Goal: Task Accomplishment & Management: Use online tool/utility

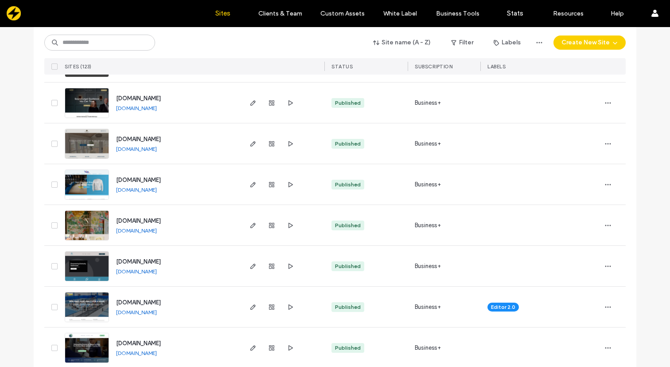
scroll to position [2094, 0]
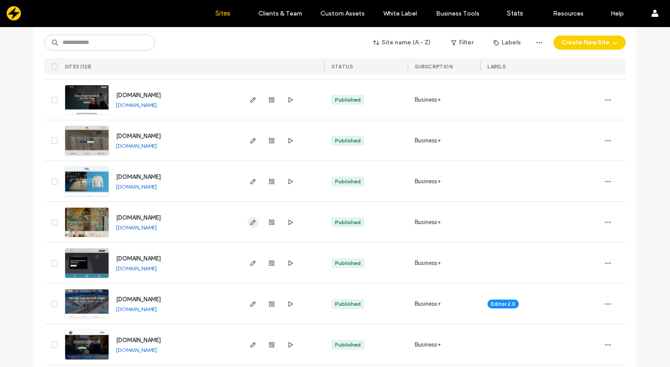
click at [250, 219] on icon "button" at bounding box center [253, 222] width 7 height 7
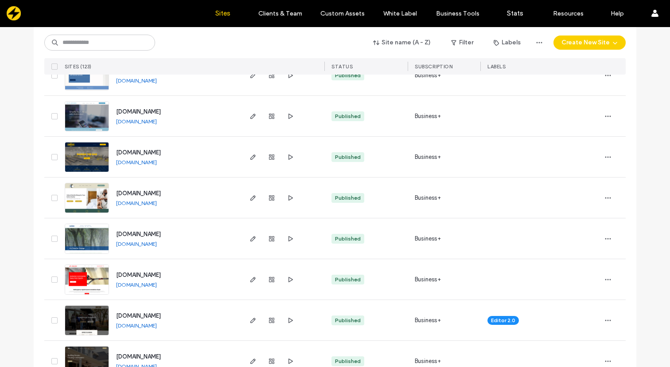
scroll to position [2647, 0]
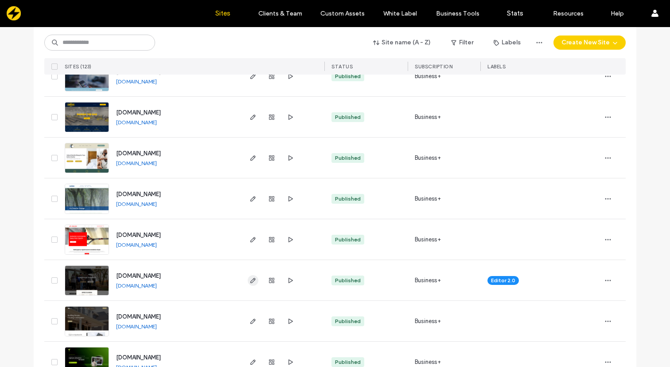
click at [248, 284] on span "button" at bounding box center [253, 280] width 11 height 11
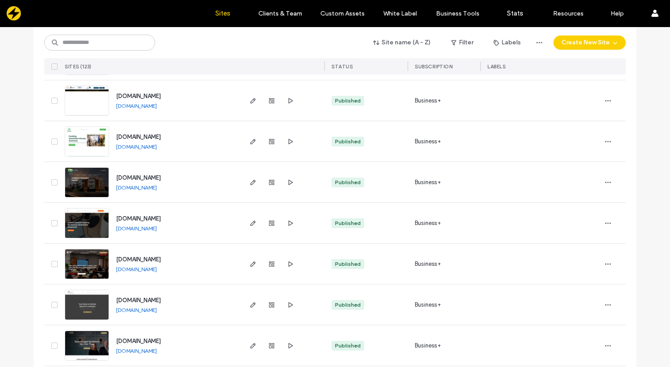
scroll to position [1849, 0]
click at [251, 183] on icon "button" at bounding box center [253, 181] width 7 height 7
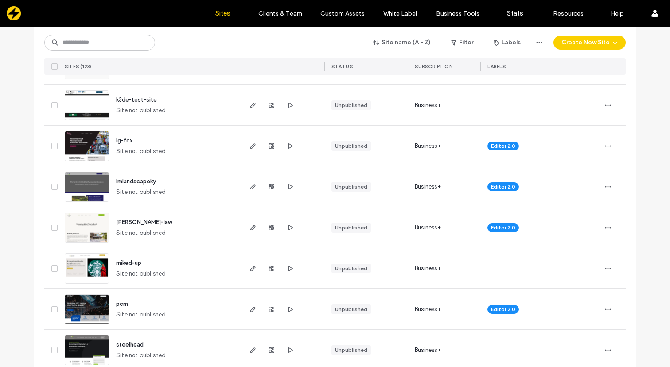
scroll to position [211, 0]
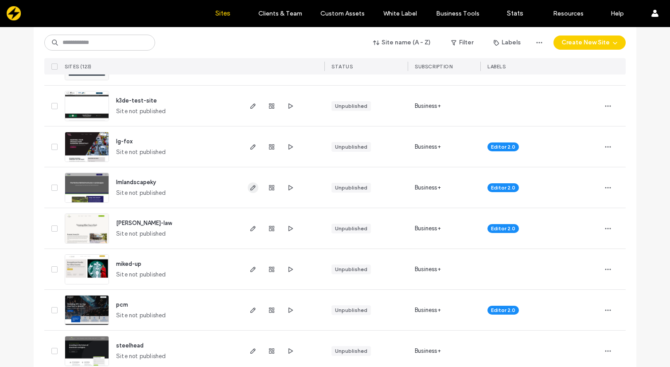
click at [250, 187] on icon "button" at bounding box center [253, 187] width 7 height 7
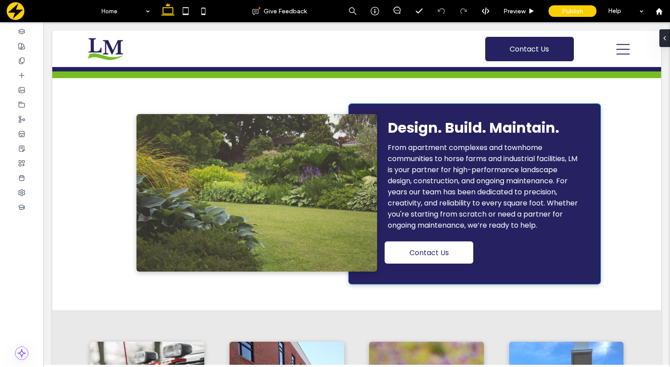
scroll to position [265, 0]
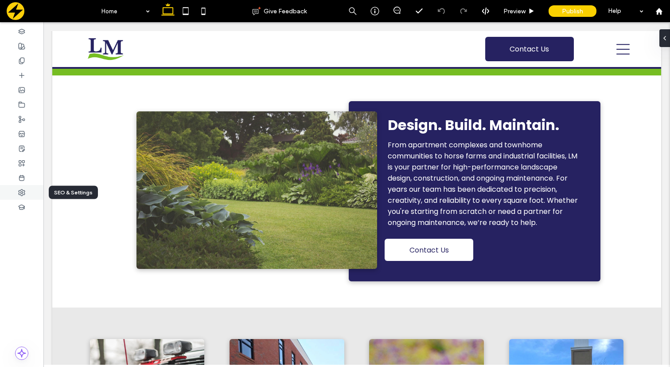
click at [26, 190] on div at bounding box center [21, 192] width 43 height 15
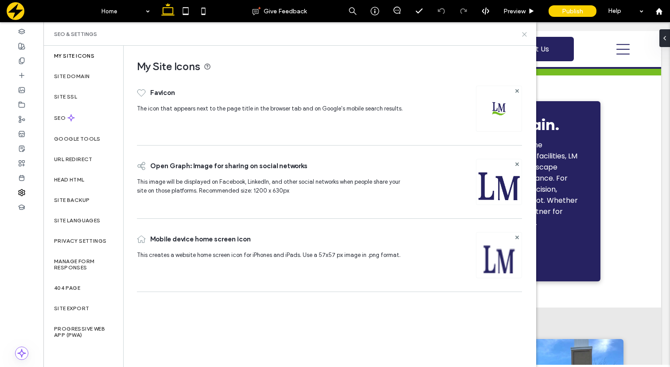
click at [524, 32] on icon at bounding box center [524, 34] width 7 height 7
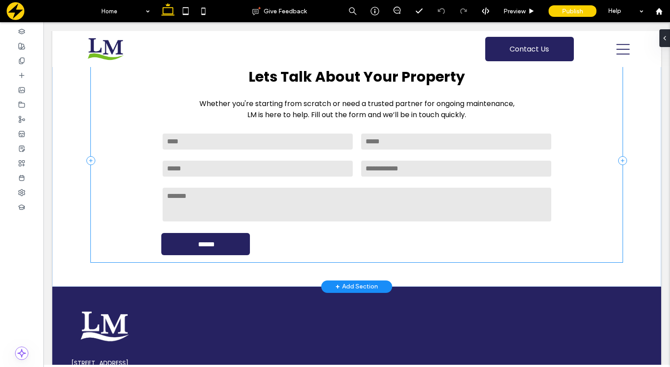
scroll to position [1865, 0]
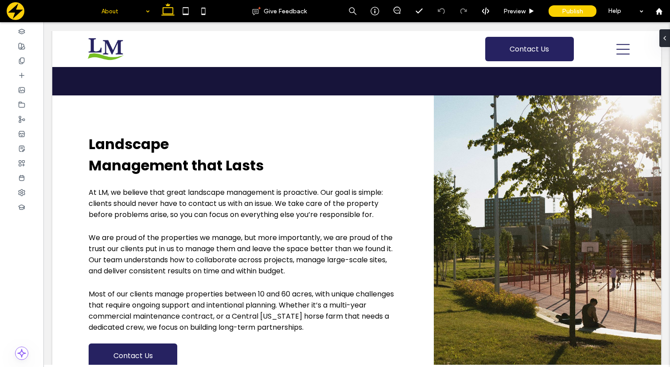
scroll to position [393, 0]
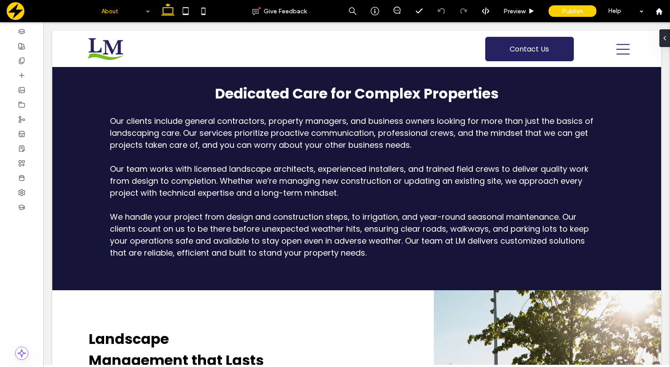
click at [135, 16] on input at bounding box center [124, 11] width 44 height 22
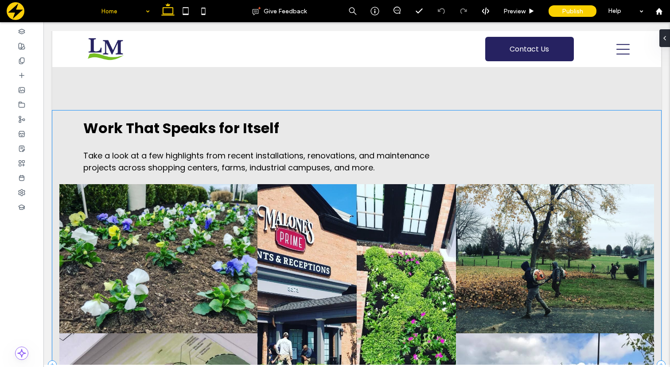
scroll to position [1226, 0]
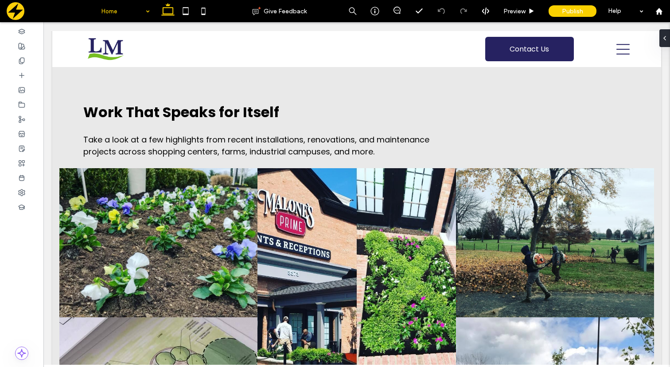
click at [144, 4] on div "Home" at bounding box center [125, 11] width 57 height 22
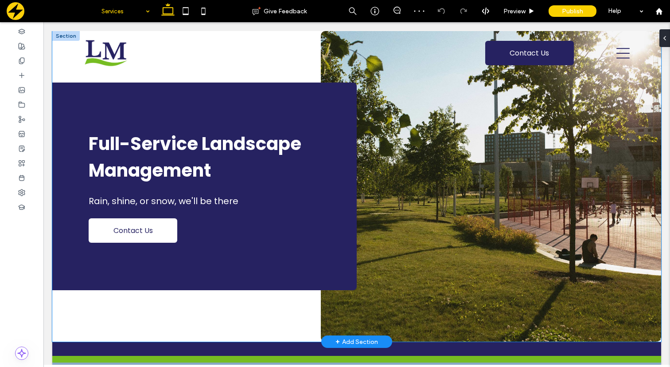
click at [326, 270] on div "Full-Service Landscape Management Rain, shine, or snow, we'll be there Contact …" at bounding box center [204, 185] width 305 height 207
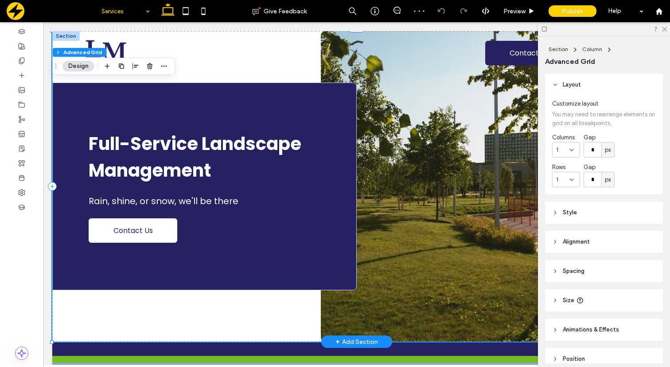
click at [328, 260] on div "Full-Service Landscape Management Rain, shine, or snow, we'll be there Contact …" at bounding box center [204, 185] width 305 height 207
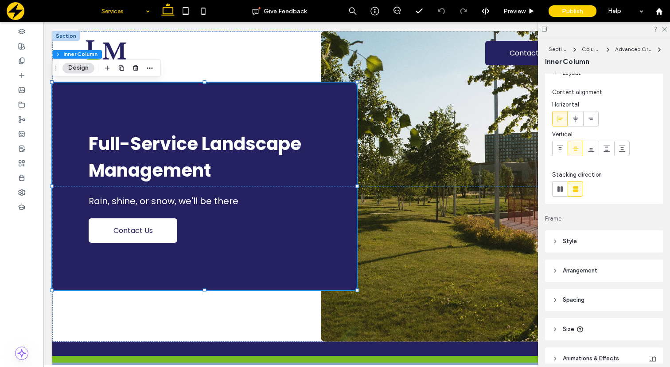
scroll to position [17, 0]
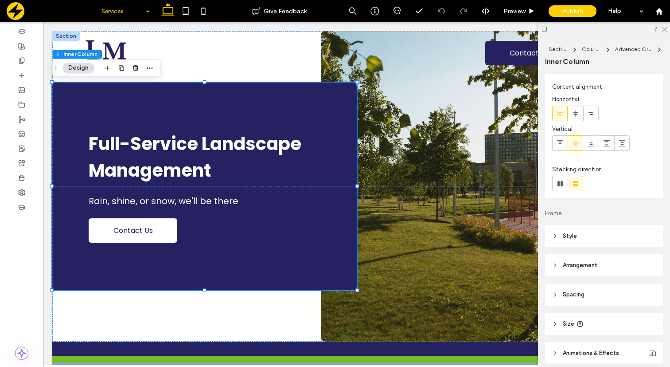
click at [561, 233] on header "Style" at bounding box center [604, 236] width 118 height 22
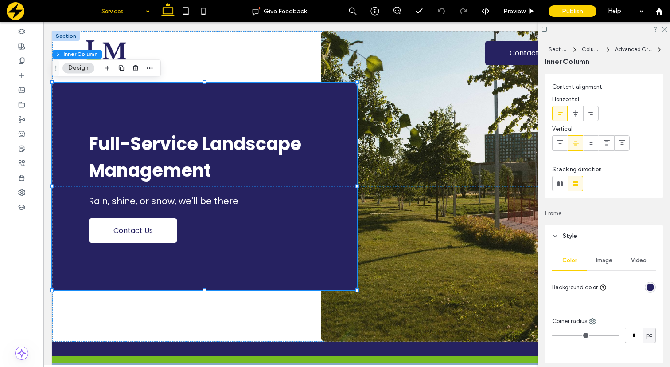
click at [561, 233] on header "Style" at bounding box center [604, 236] width 118 height 22
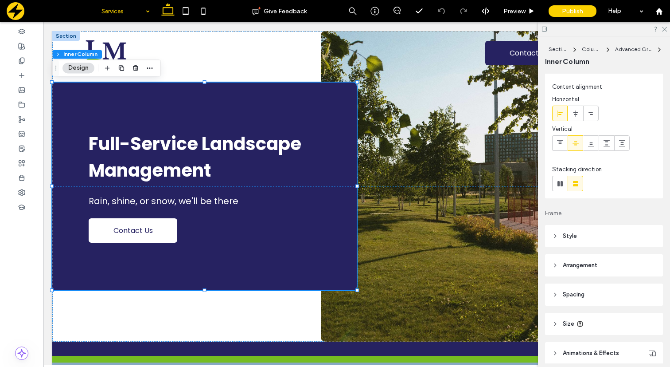
click at [562, 233] on header "Style" at bounding box center [604, 236] width 118 height 22
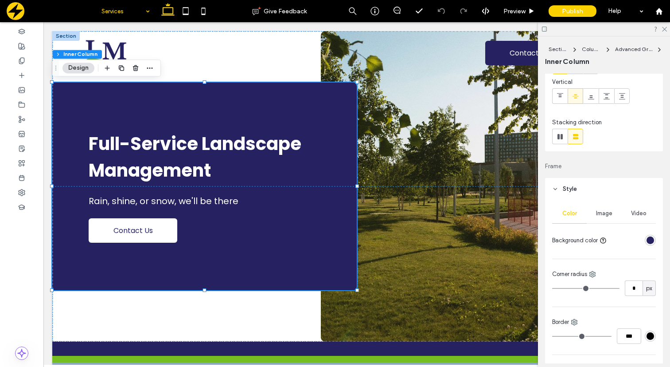
scroll to position [91, 0]
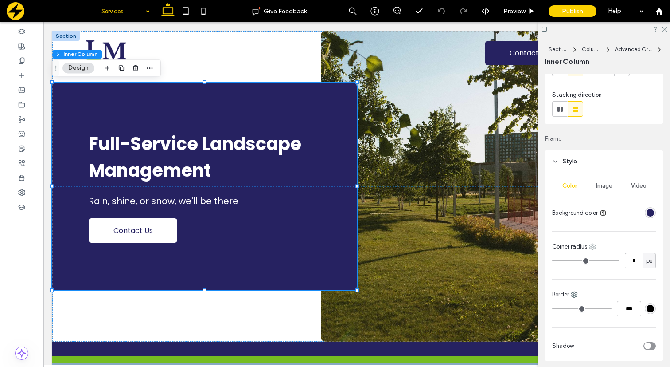
click at [593, 244] on icon at bounding box center [592, 246] width 7 height 7
click at [611, 299] on span "Top right" at bounding box center [619, 299] width 23 height 9
type input "*"
click at [634, 261] on input "*" at bounding box center [634, 261] width 18 height 16
type input "**"
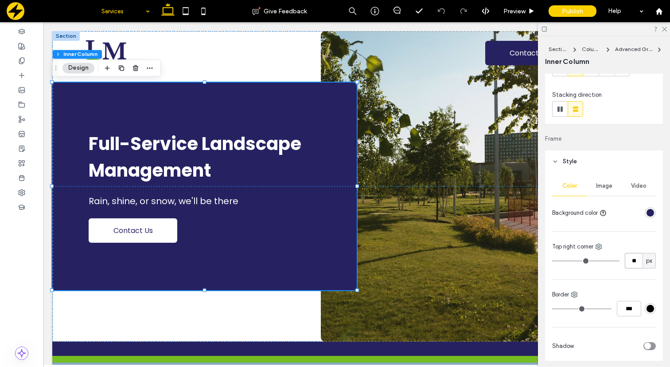
type input "**"
click at [599, 249] on icon at bounding box center [598, 246] width 7 height 7
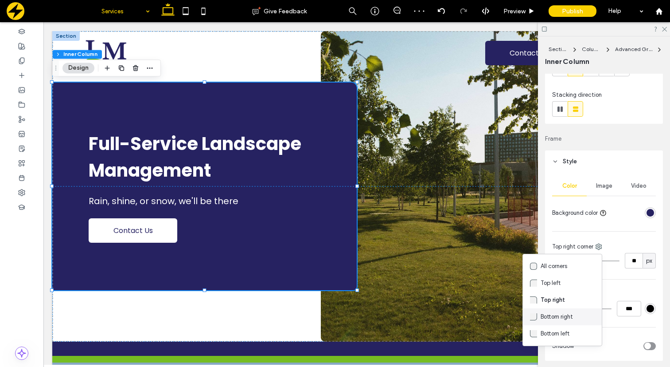
click at [590, 314] on div "Bottom right" at bounding box center [562, 316] width 79 height 17
type input "*"
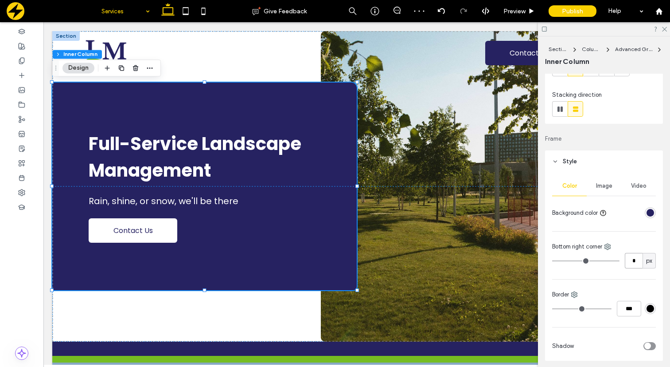
click at [639, 261] on input "*" at bounding box center [634, 261] width 18 height 16
type input "**"
click at [663, 29] on icon at bounding box center [664, 29] width 6 height 6
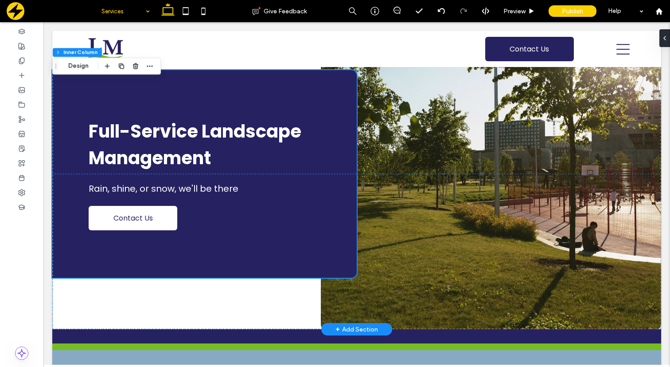
scroll to position [0, 0]
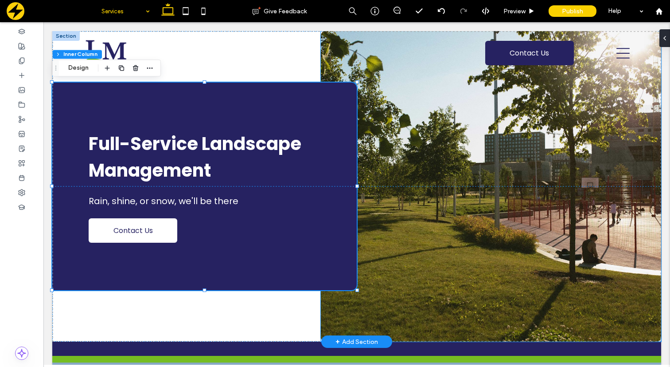
click at [393, 302] on img at bounding box center [491, 186] width 340 height 310
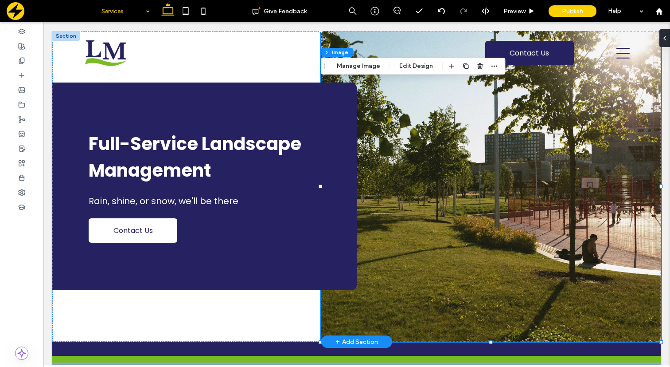
click at [386, 309] on img at bounding box center [491, 186] width 340 height 310
click at [412, 66] on button "Edit Design" at bounding box center [416, 66] width 45 height 11
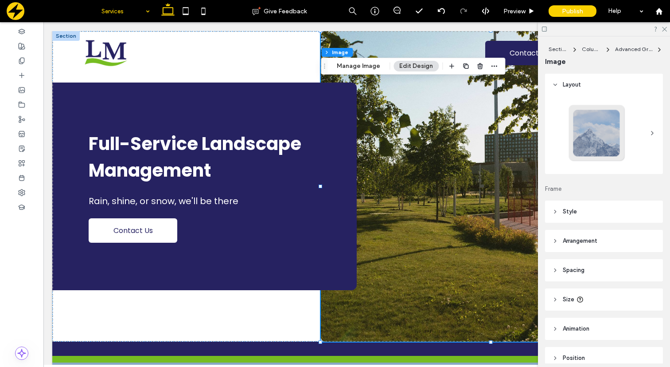
click at [559, 214] on header "Style" at bounding box center [604, 211] width 118 height 22
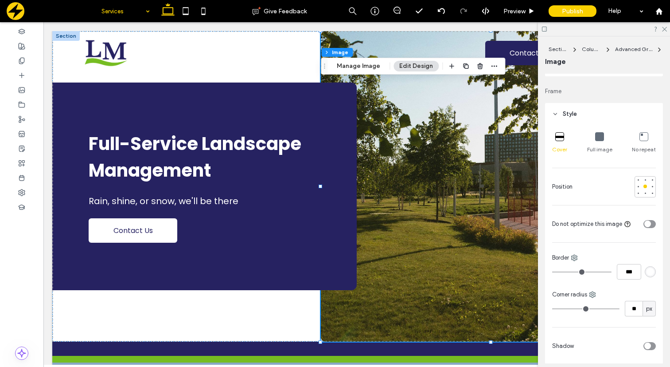
scroll to position [118, 0]
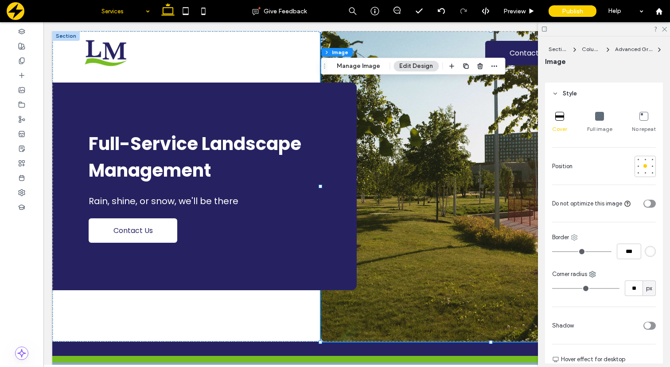
click at [575, 235] on icon at bounding box center [574, 237] width 7 height 7
click at [593, 227] on div "Cover Full image No repeat Position Do not optimize this image Border *** Corne…" at bounding box center [604, 277] width 118 height 344
click at [594, 273] on icon at bounding box center [592, 273] width 7 height 7
click at [620, 238] on span "Bottom right" at bounding box center [624, 237] width 32 height 9
click at [631, 291] on input "**" at bounding box center [634, 288] width 18 height 16
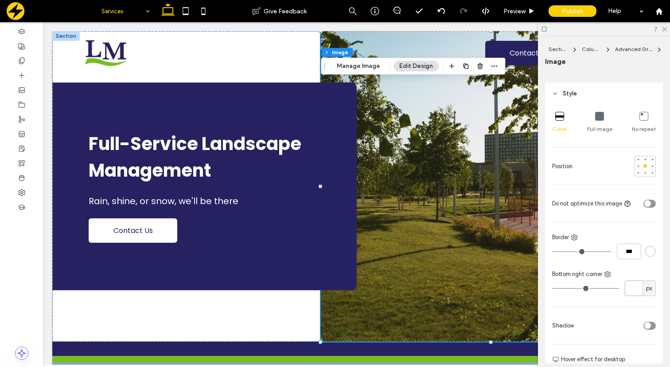
type input "*"
click at [607, 275] on icon at bounding box center [607, 273] width 7 height 7
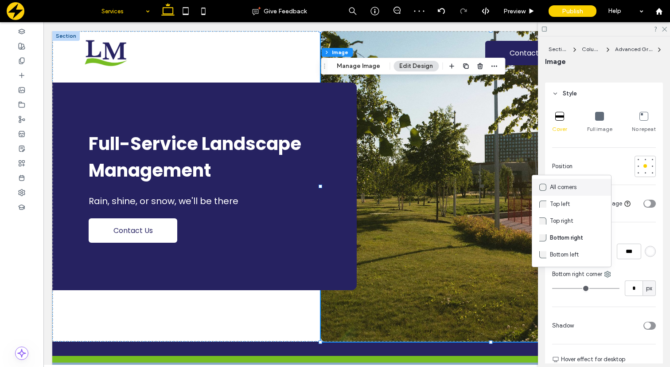
click at [581, 186] on div "All corners" at bounding box center [571, 187] width 79 height 17
type input "**"
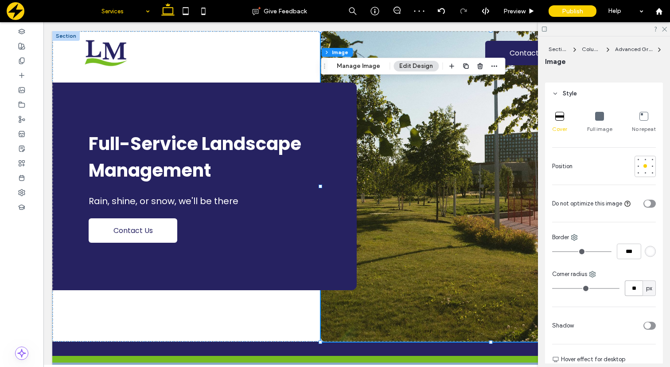
click at [637, 288] on input "**" at bounding box center [634, 288] width 18 height 16
type input "*"
click at [667, 30] on div at bounding box center [604, 29] width 132 height 14
click at [666, 30] on icon at bounding box center [664, 29] width 6 height 6
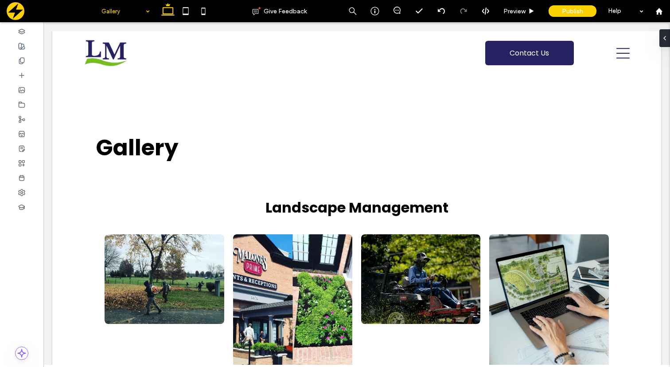
scroll to position [0, 0]
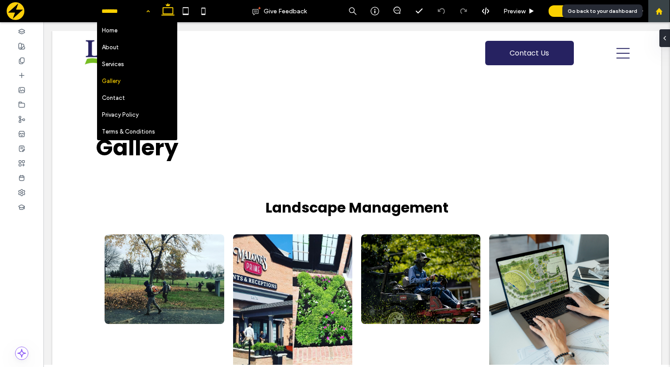
click at [663, 14] on icon at bounding box center [660, 12] width 8 height 8
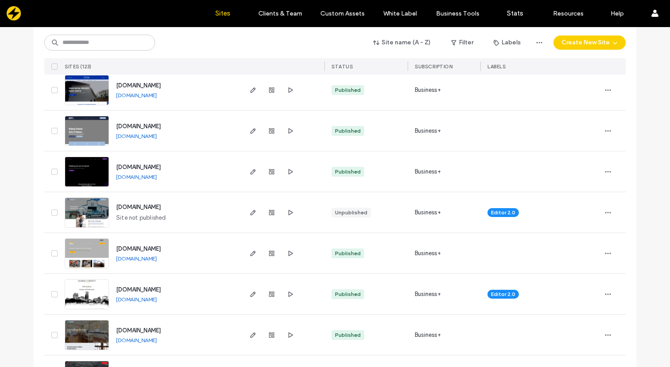
scroll to position [1251, 0]
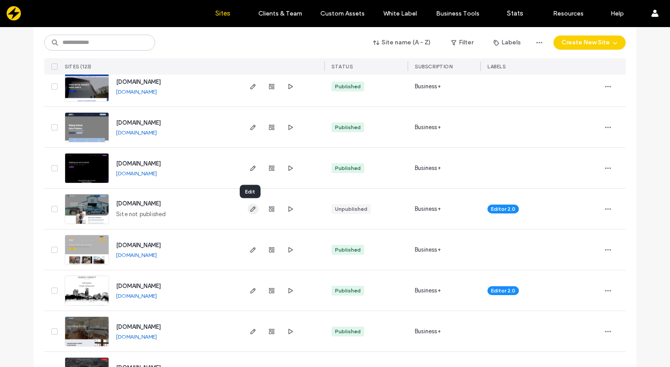
click at [251, 207] on use "button" at bounding box center [252, 208] width 5 height 5
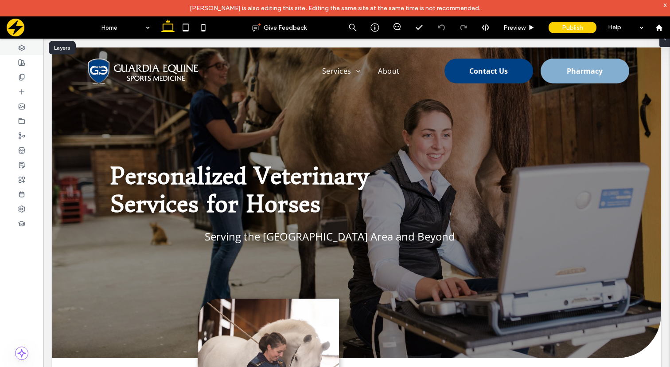
click at [23, 48] on icon at bounding box center [21, 47] width 7 height 7
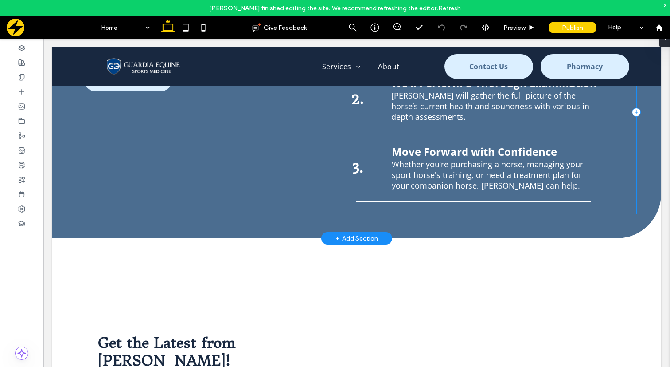
scroll to position [1493, 0]
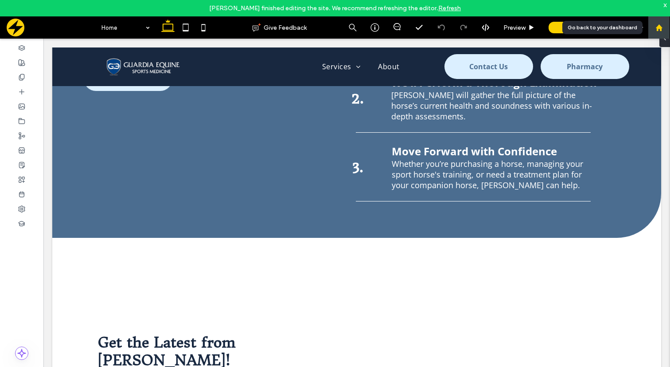
click at [661, 27] on use at bounding box center [659, 27] width 7 height 7
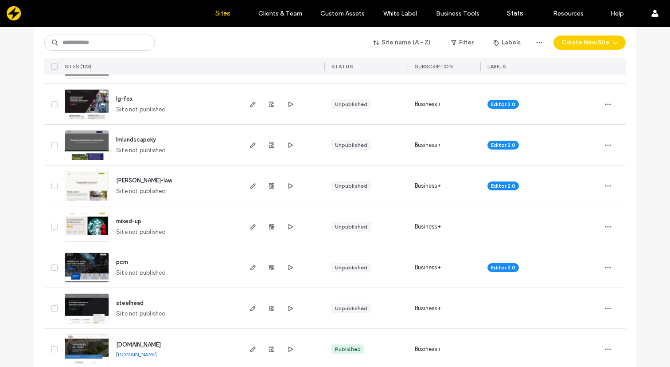
scroll to position [249, 0]
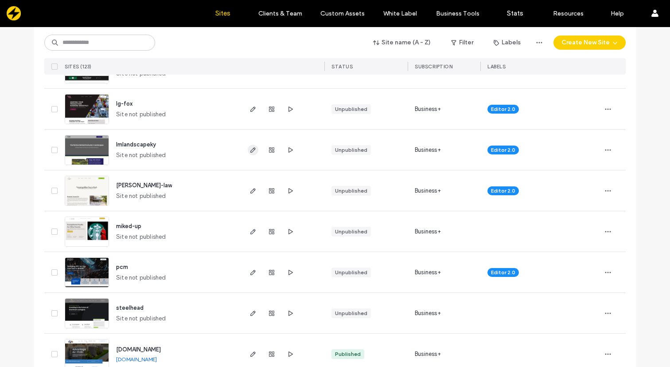
click at [250, 147] on icon "button" at bounding box center [253, 149] width 7 height 7
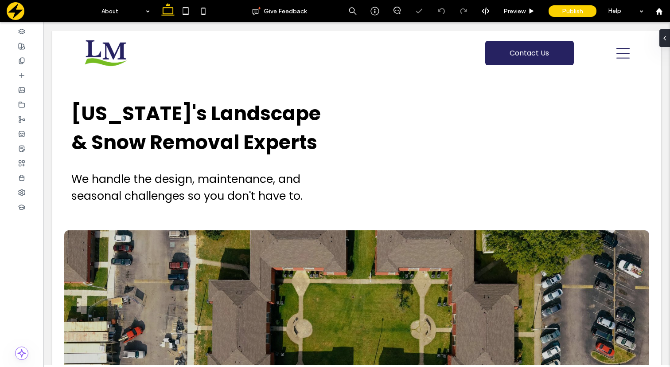
click at [142, 11] on div "About" at bounding box center [125, 11] width 57 height 22
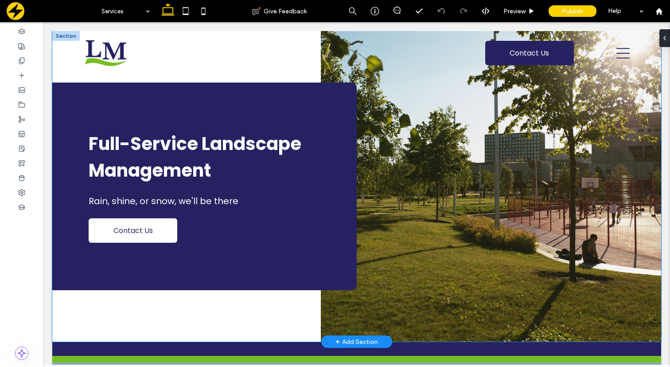
click at [233, 321] on div "Full-Service Landscape Management Rain, shine, or snow, we'll be there Contact …" at bounding box center [356, 186] width 609 height 310
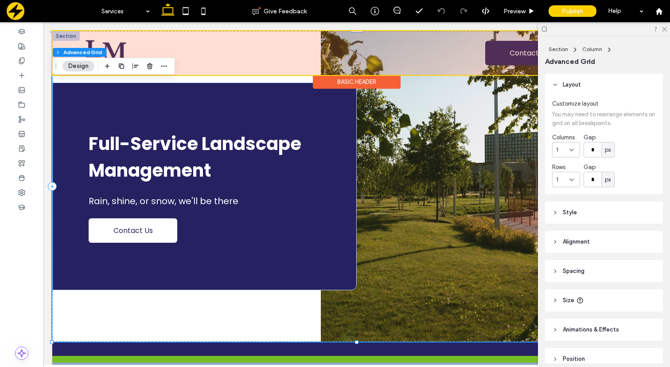
click at [321, 78] on div "Basic Header" at bounding box center [357, 82] width 88 height 14
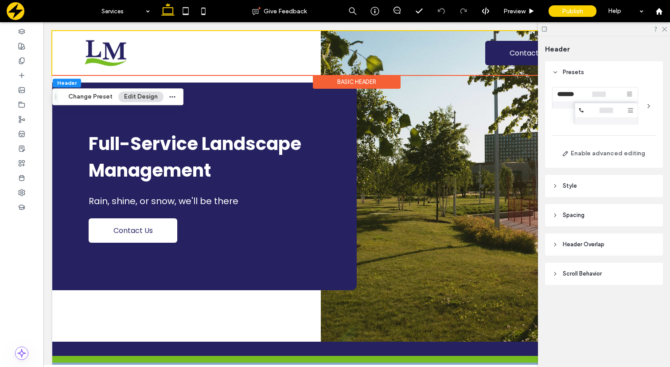
click at [564, 240] on span "Header Overlap" at bounding box center [584, 244] width 42 height 9
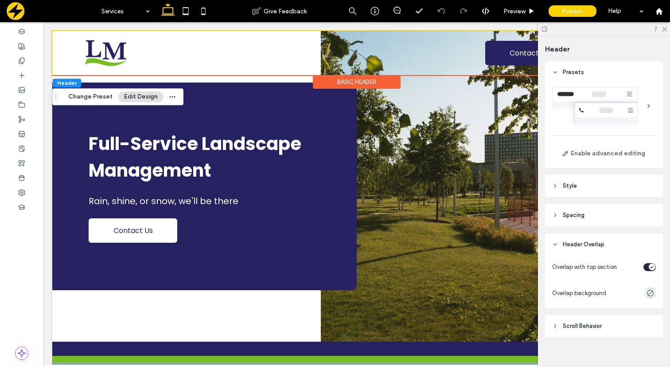
scroll to position [9, 0]
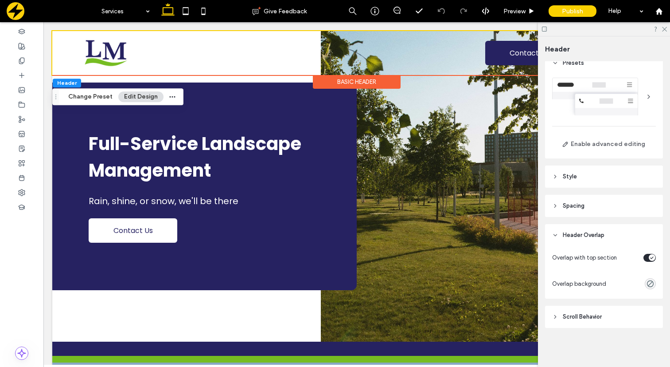
click at [649, 256] on div "toggle" at bounding box center [652, 257] width 7 height 7
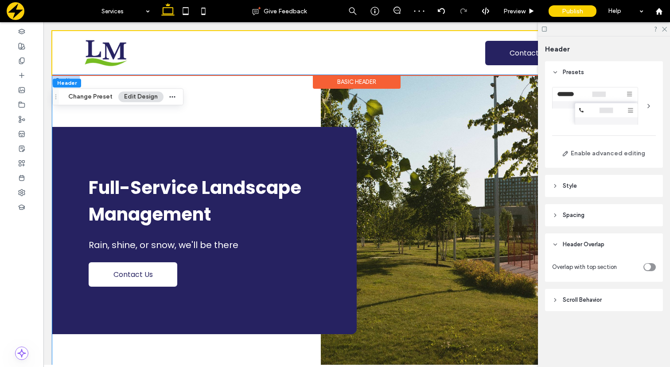
click at [400, 94] on img at bounding box center [491, 230] width 340 height 310
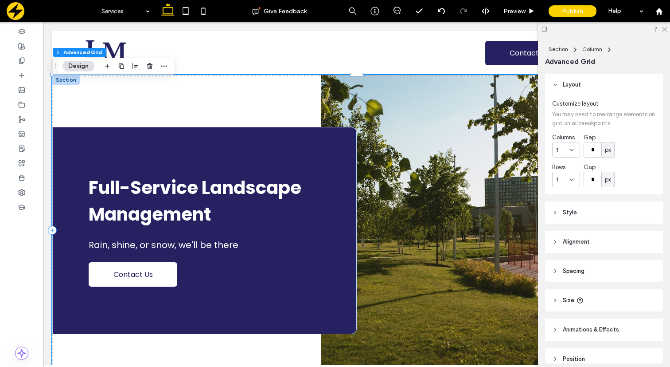
click at [418, 105] on img at bounding box center [491, 230] width 340 height 310
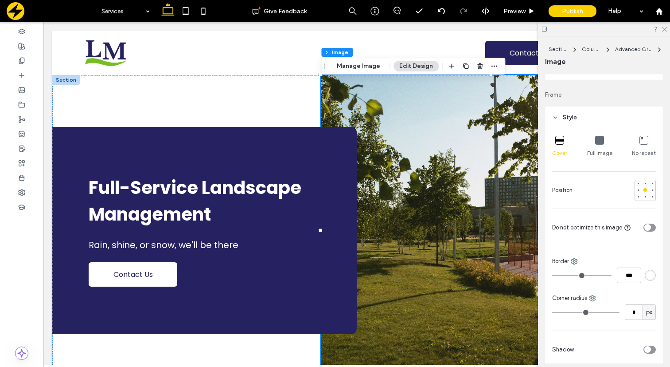
scroll to position [114, 0]
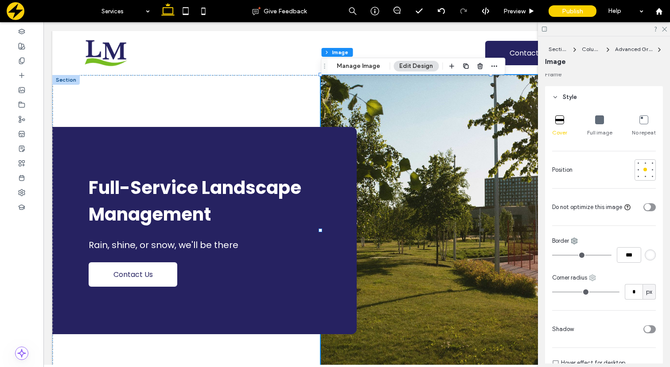
click at [594, 278] on icon at bounding box center [592, 277] width 7 height 7
click at [618, 204] on span "Top left" at bounding box center [618, 207] width 20 height 9
click at [633, 292] on input "*" at bounding box center [634, 292] width 18 height 16
type input "**"
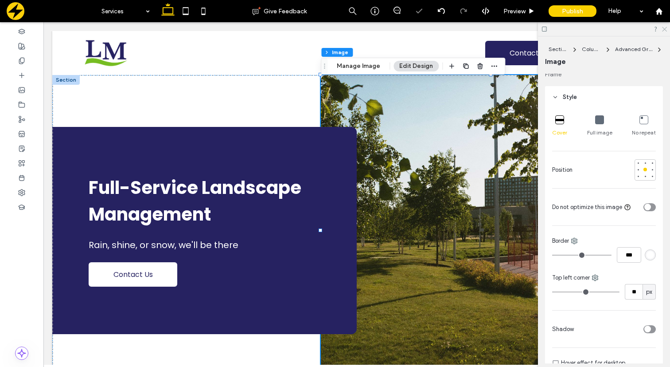
click at [663, 28] on icon at bounding box center [664, 29] width 6 height 6
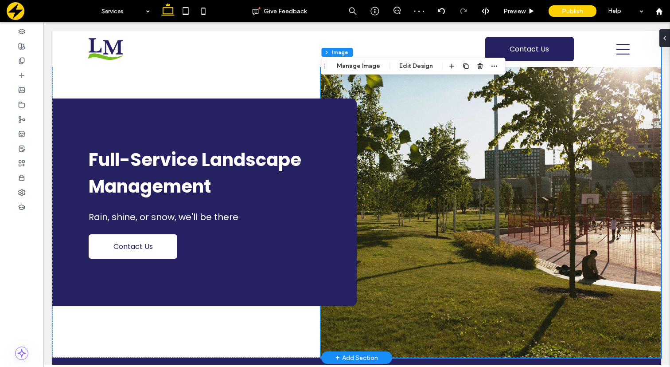
scroll to position [0, 0]
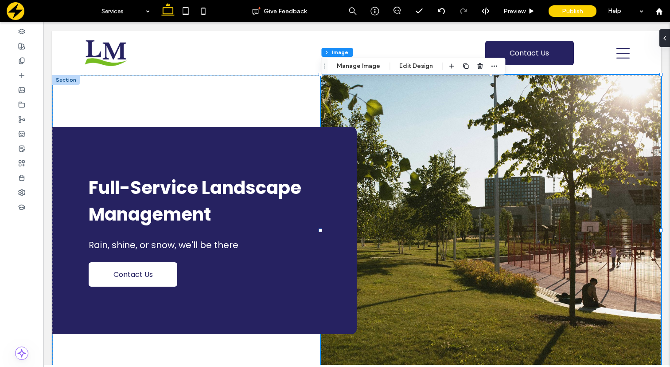
click at [221, 107] on div "Full-Service Landscape Management Rain, shine, or snow, we'll be there Contact …" at bounding box center [356, 230] width 609 height 310
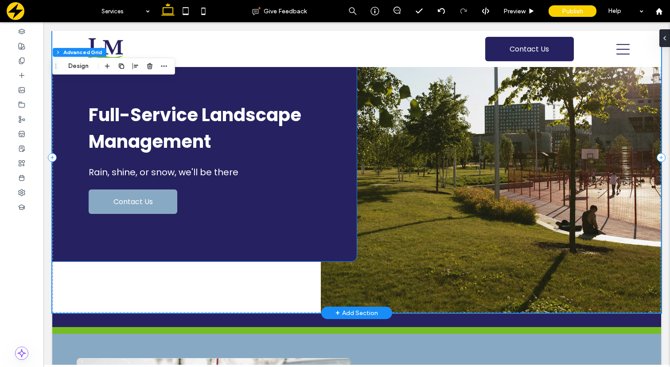
scroll to position [38, 0]
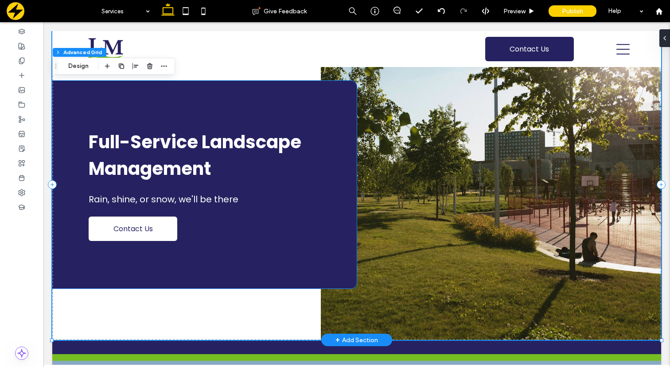
click at [167, 156] on span "Full-Service Landscape Management" at bounding box center [195, 154] width 213 height 51
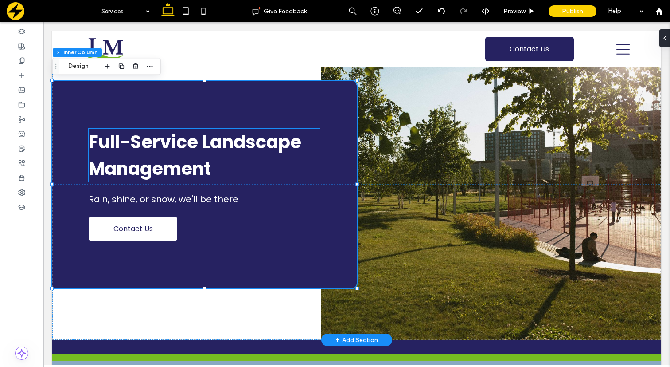
click at [152, 152] on span "Full-Service Landscape Management" at bounding box center [195, 154] width 213 height 51
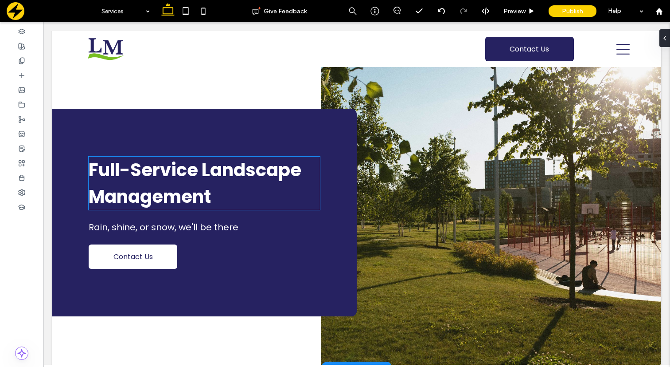
scroll to position [0, 0]
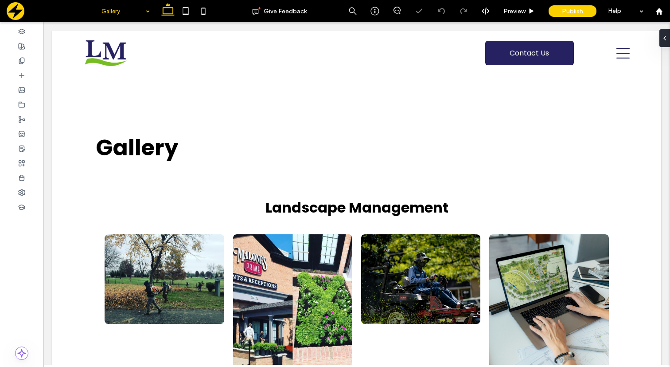
click at [131, 10] on input at bounding box center [124, 11] width 44 height 22
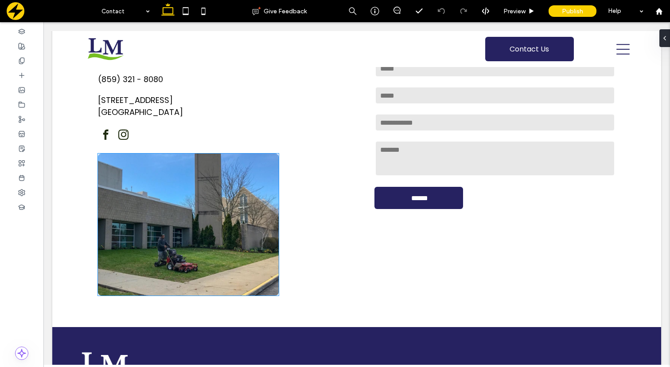
scroll to position [69, 0]
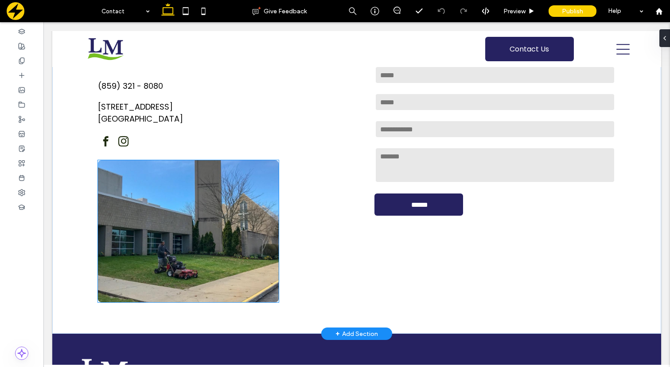
click at [269, 219] on img at bounding box center [188, 231] width 181 height 142
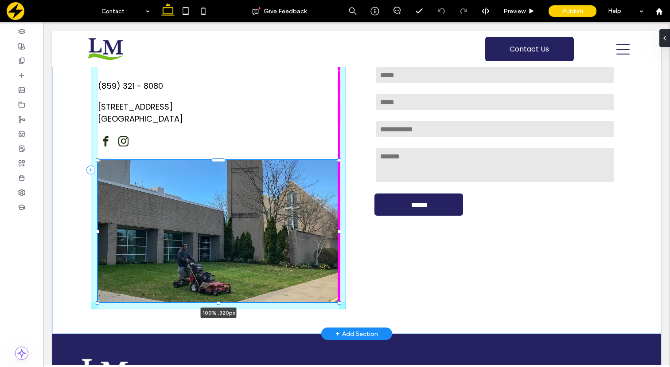
drag, startPoint x: 280, startPoint y: 232, endPoint x: 340, endPoint y: 230, distance: 59.9
click at [340, 230] on div at bounding box center [340, 232] width 4 height 4
type input "***"
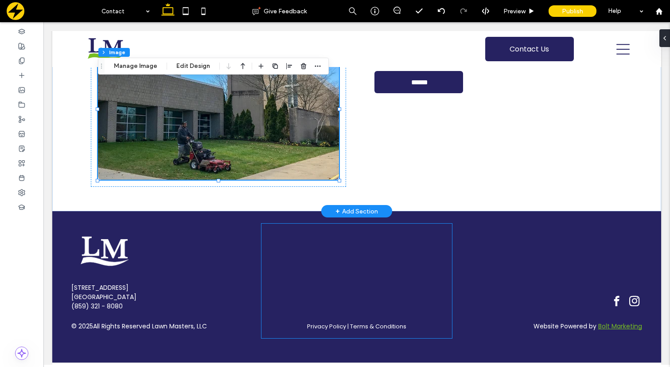
scroll to position [0, 0]
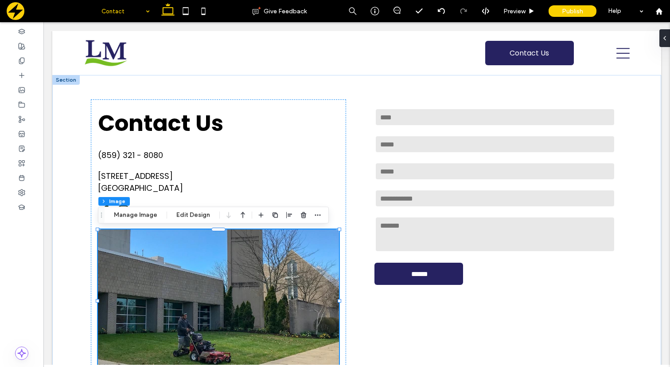
click at [133, 6] on input at bounding box center [124, 11] width 44 height 22
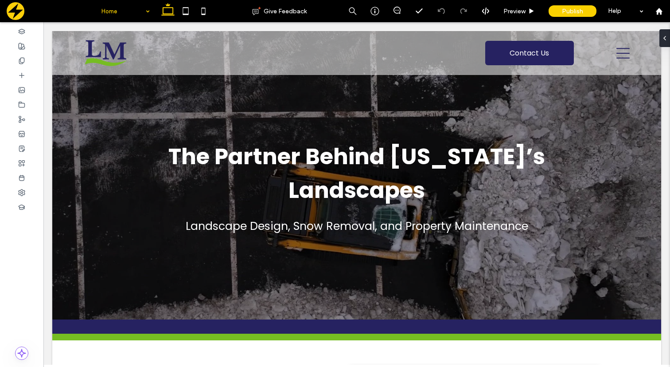
click at [117, 7] on input at bounding box center [124, 11] width 44 height 22
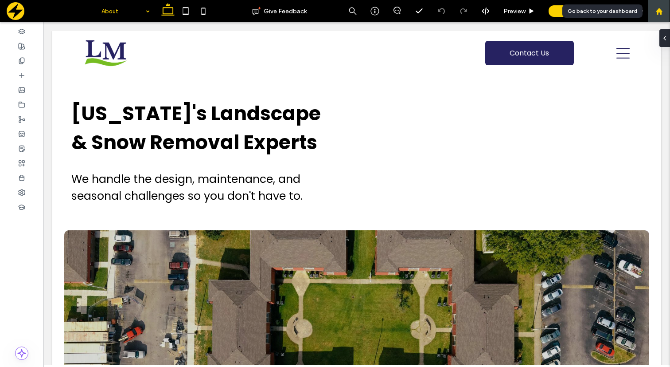
click at [657, 12] on use at bounding box center [659, 11] width 7 height 7
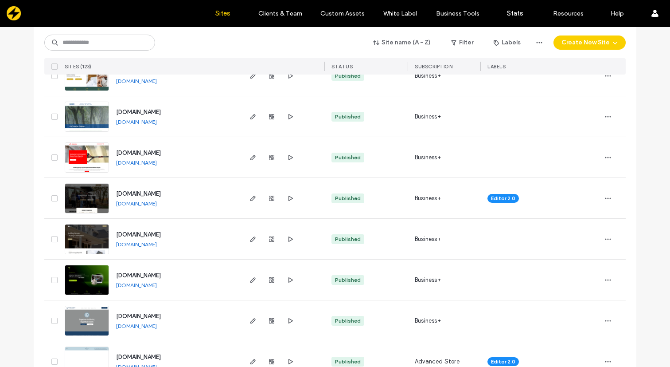
scroll to position [2752, 0]
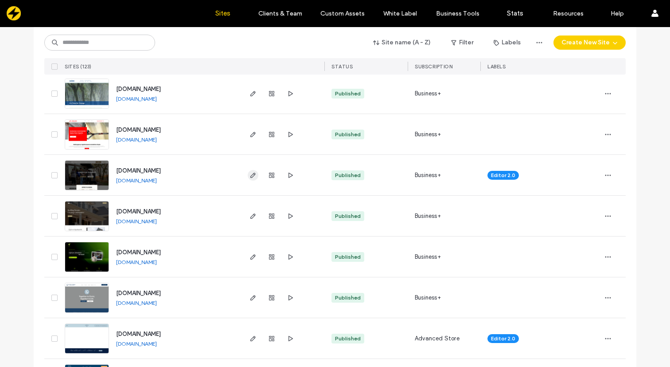
click at [250, 172] on icon "button" at bounding box center [253, 175] width 7 height 7
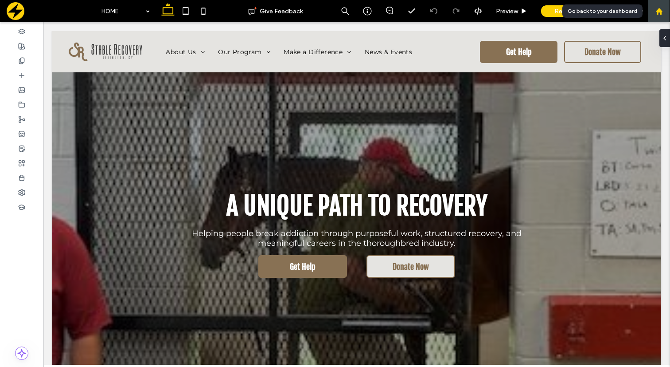
click at [658, 16] on div at bounding box center [659, 11] width 22 height 22
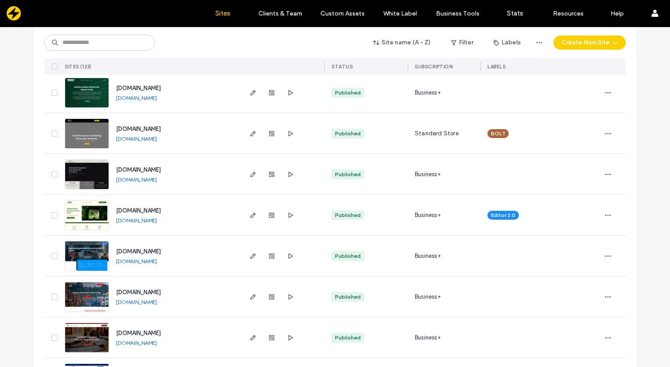
scroll to position [890, 0]
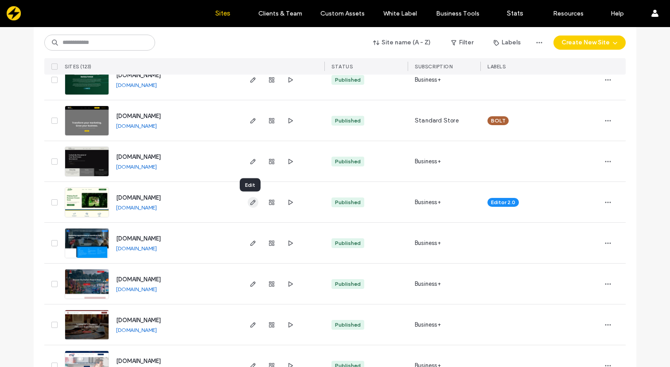
click at [250, 203] on use "button" at bounding box center [252, 201] width 5 height 5
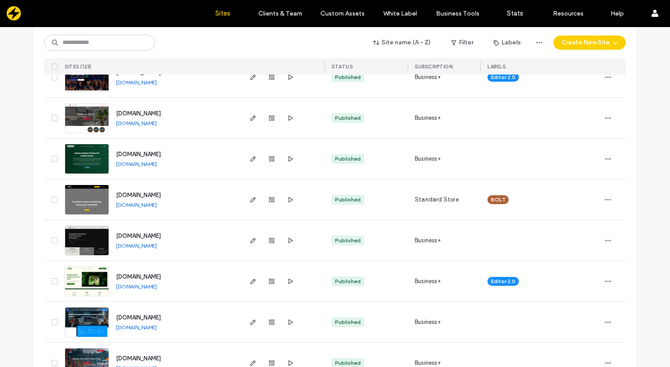
scroll to position [814, 0]
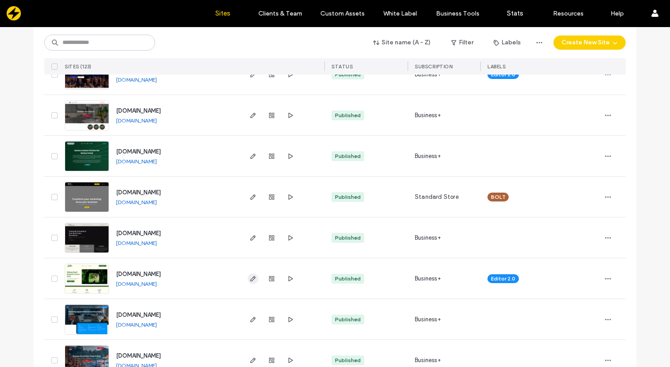
click at [250, 281] on icon "button" at bounding box center [253, 278] width 7 height 7
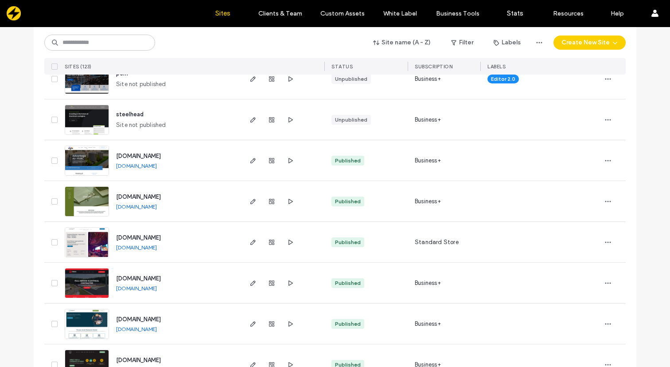
scroll to position [475, 0]
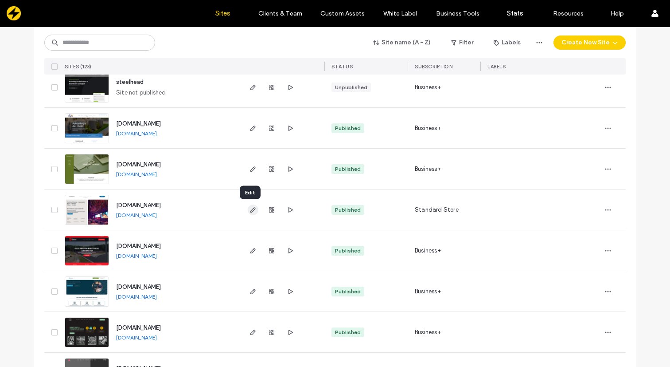
click at [250, 210] on icon "button" at bounding box center [253, 209] width 7 height 7
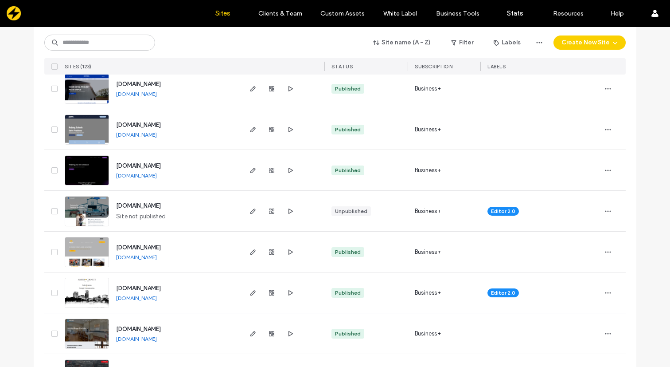
scroll to position [1293, 0]
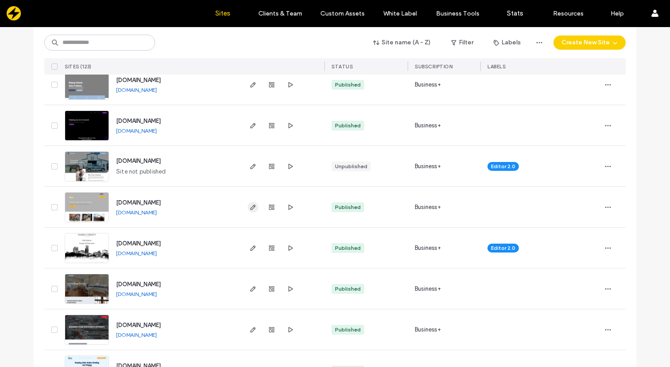
click at [250, 206] on icon "button" at bounding box center [253, 206] width 7 height 7
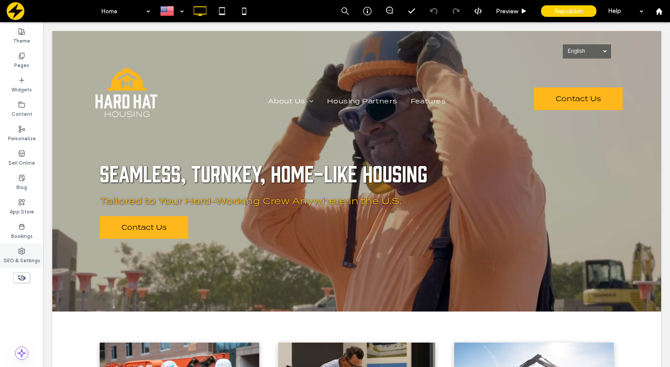
click at [22, 254] on label "SEO & Settings" at bounding box center [22, 259] width 37 height 10
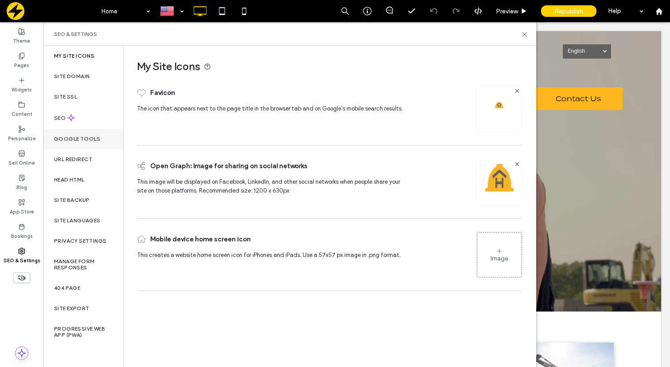
click at [75, 146] on div "Google Tools" at bounding box center [83, 139] width 80 height 20
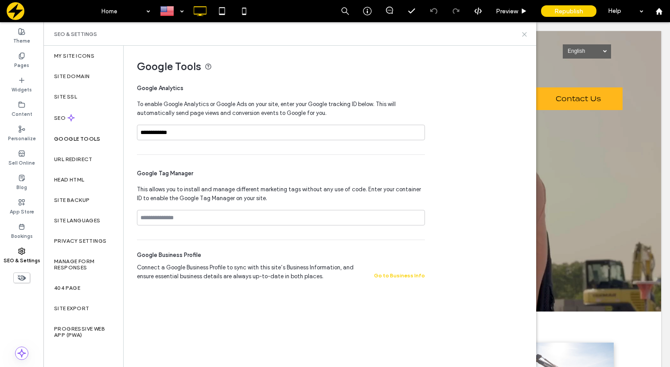
click at [526, 32] on use at bounding box center [525, 34] width 4 height 4
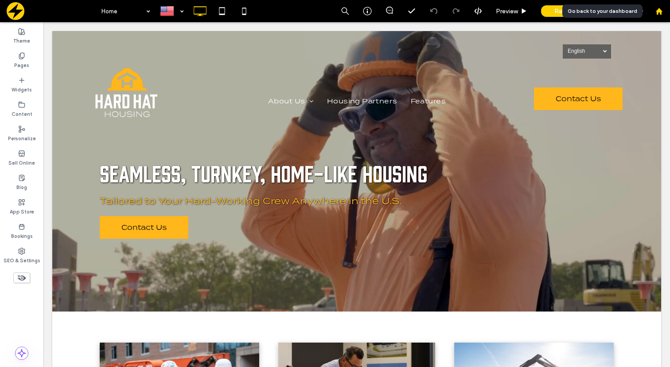
click at [661, 9] on icon at bounding box center [660, 12] width 8 height 8
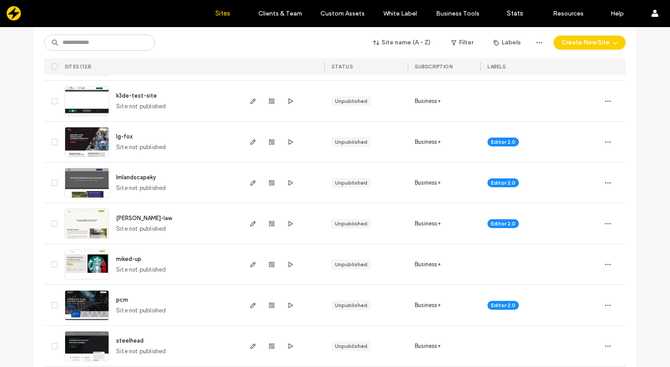
scroll to position [220, 0]
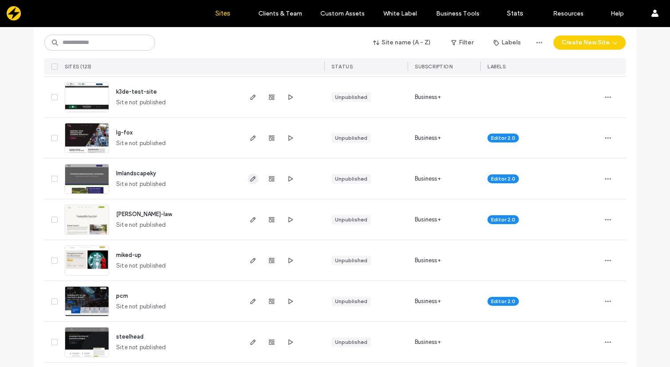
click at [250, 180] on icon "button" at bounding box center [253, 178] width 7 height 7
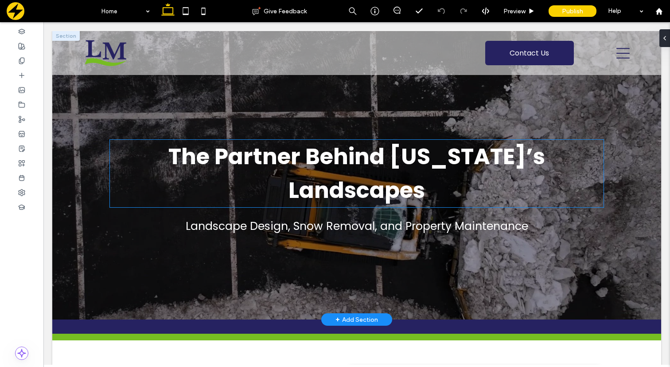
click at [353, 169] on span "The Partner Behind Kentucky’s Landscapes" at bounding box center [356, 173] width 377 height 65
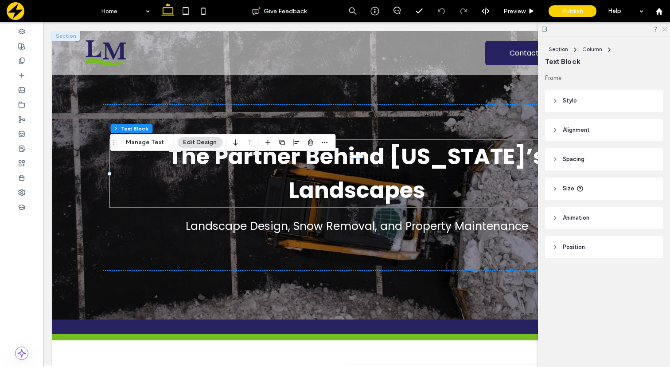
click at [665, 28] on icon at bounding box center [664, 29] width 6 height 6
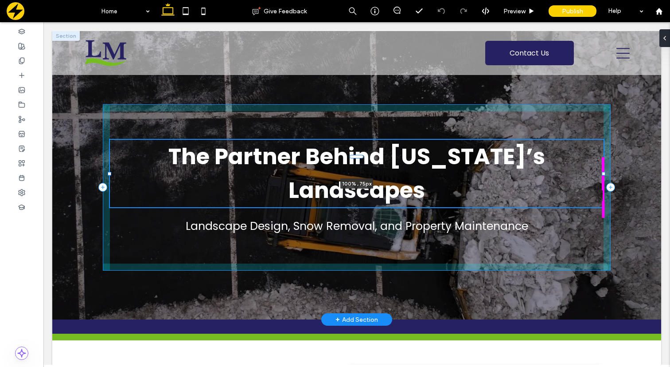
click at [605, 174] on div at bounding box center [604, 174] width 4 height 4
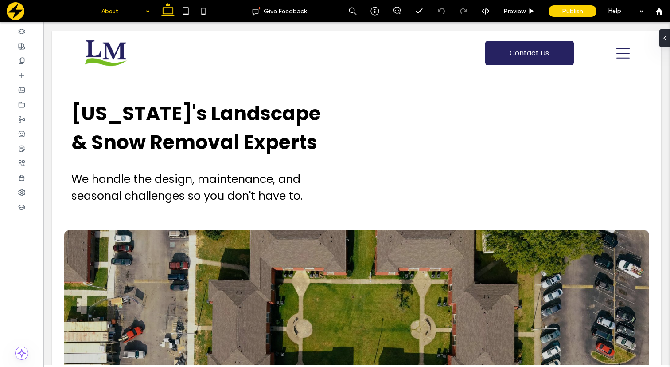
click at [137, 13] on input at bounding box center [124, 11] width 44 height 22
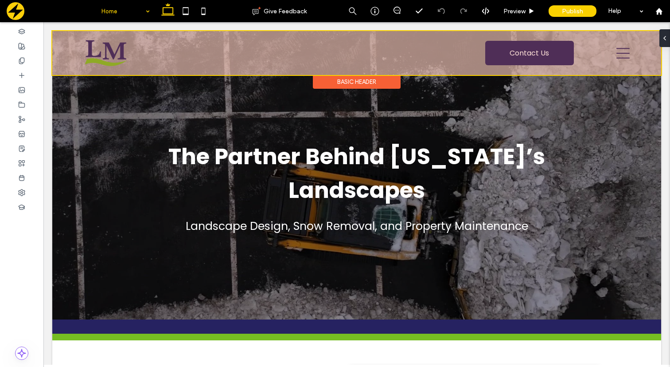
click at [366, 80] on div "Basic Header" at bounding box center [357, 82] width 88 height 14
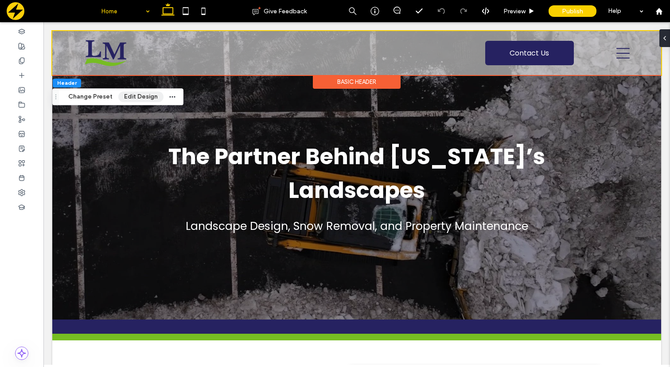
click at [137, 96] on button "Edit Design" at bounding box center [140, 96] width 45 height 11
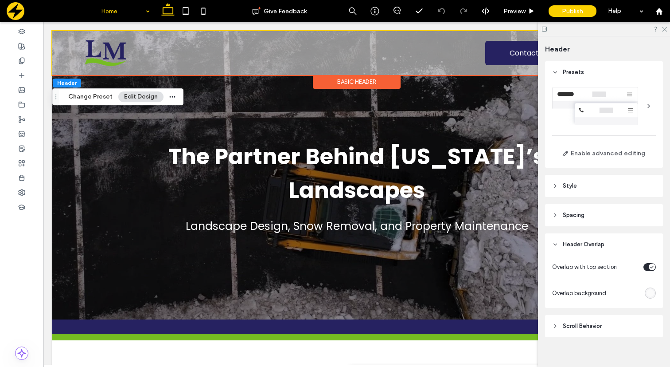
scroll to position [9, 0]
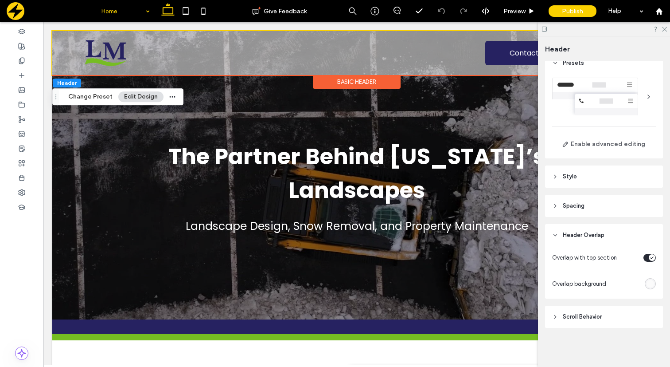
click at [651, 257] on icon "toggle" at bounding box center [652, 258] width 3 height 2
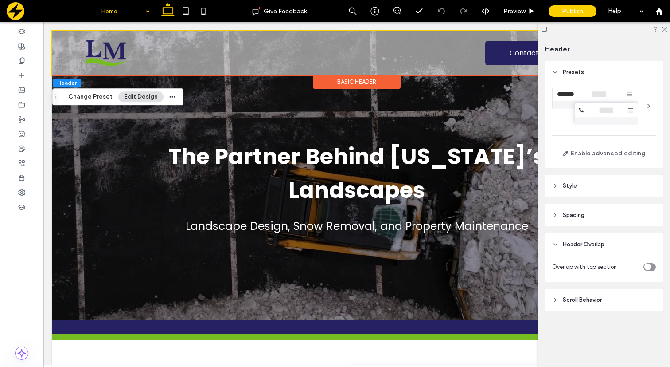
scroll to position [0, 0]
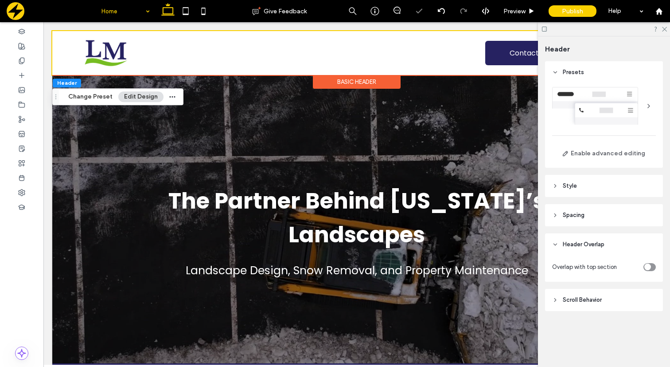
click at [666, 32] on div at bounding box center [604, 29] width 132 height 14
click at [665, 27] on icon at bounding box center [664, 29] width 6 height 6
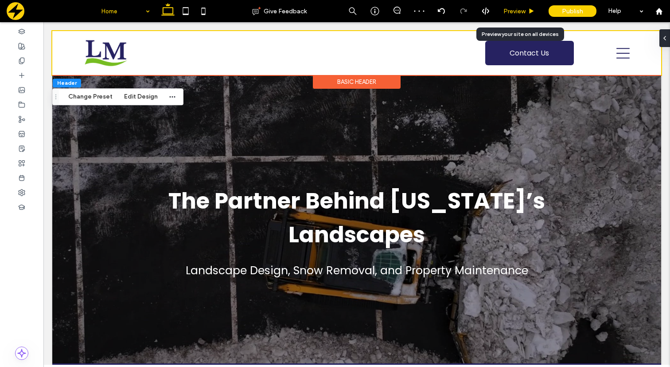
click at [525, 11] on span "Preview" at bounding box center [515, 12] width 22 height 8
